Goal: Task Accomplishment & Management: Manage account settings

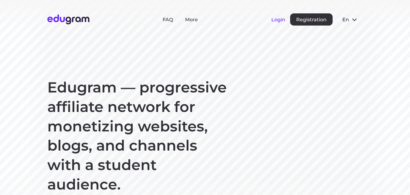
click at [275, 19] on button "Login" at bounding box center [278, 20] width 14 height 6
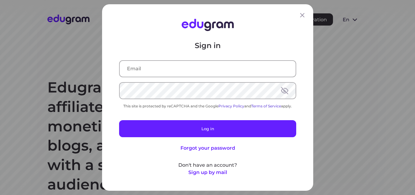
type input "dimittross@yandex.ru"
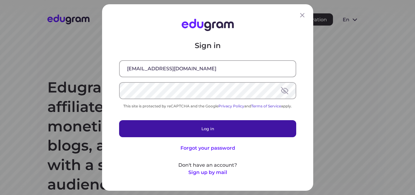
click at [225, 131] on button "Log in" at bounding box center [207, 128] width 177 height 17
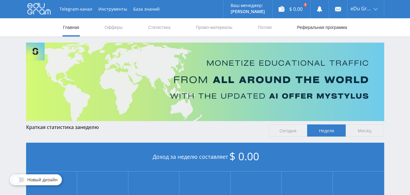
click at [336, 29] on link "Реферальная программа" at bounding box center [322, 27] width 51 height 18
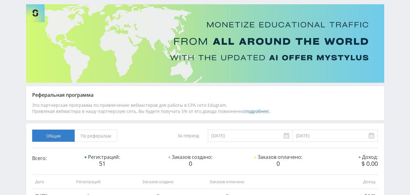
scroll to position [30, 0]
